Goal: Information Seeking & Learning: Find specific fact

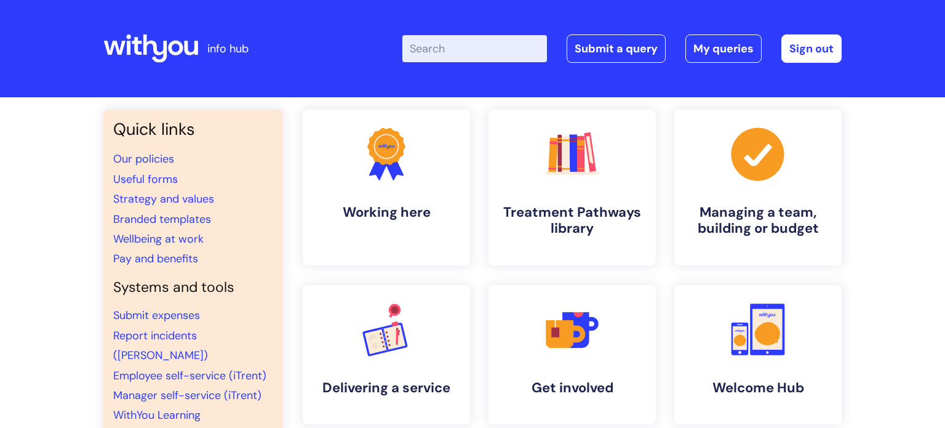
click at [474, 49] on input "Enter your search term here..." at bounding box center [474, 48] width 145 height 27
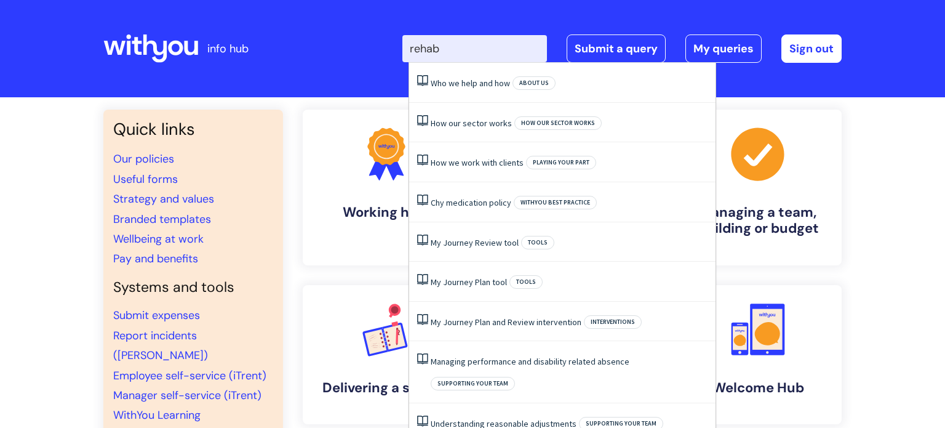
type input "rehab"
click button "Search" at bounding box center [0, 0] width 0 height 0
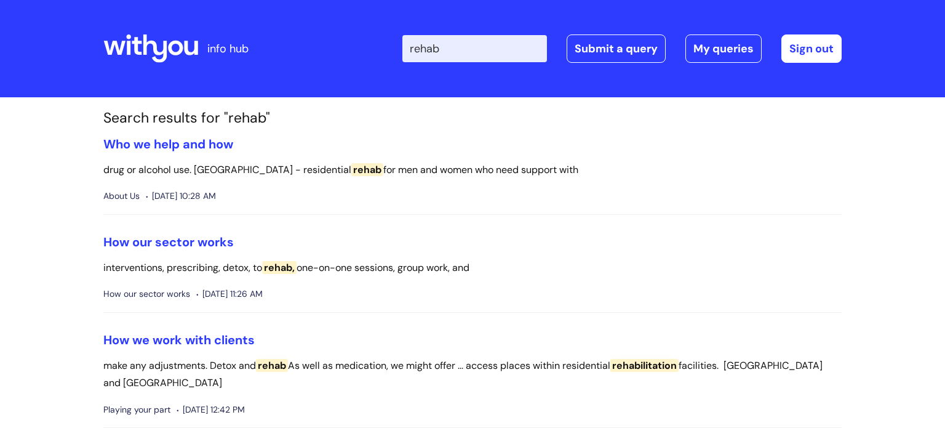
drag, startPoint x: 451, startPoint y: 50, endPoint x: 363, endPoint y: 57, distance: 88.2
click at [363, 57] on div "Enter your search term here... rehab Search Submit a query My queries Welcome K…" at bounding box center [564, 48] width 555 height 73
type input "chy"
click button "Search" at bounding box center [0, 0] width 0 height 0
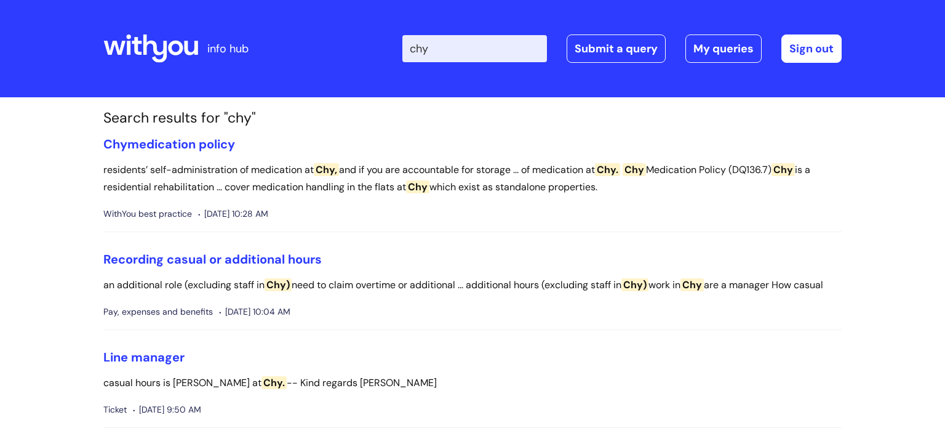
click at [155, 52] on icon at bounding box center [155, 48] width 24 height 28
